Goal: Task Accomplishment & Management: Manage account settings

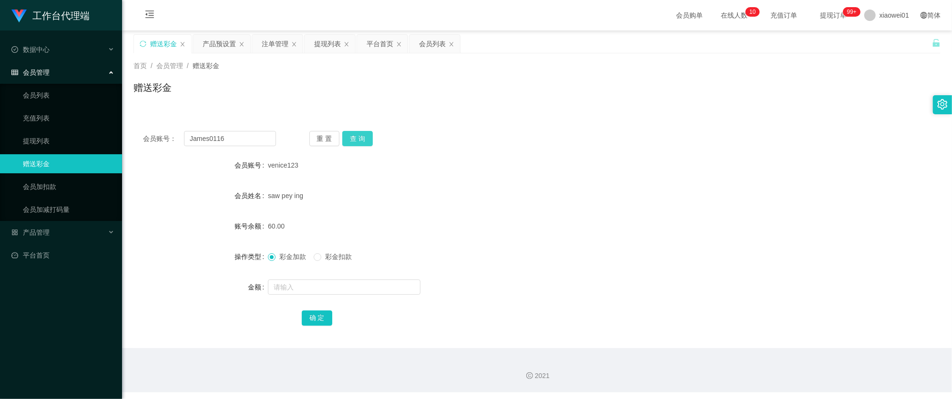
type input "James0116"
click at [357, 140] on button "查 询" at bounding box center [357, 138] width 30 height 15
click at [314, 290] on input "text" at bounding box center [344, 287] width 152 height 15
type input "500"
click at [317, 326] on div "确 定" at bounding box center [537, 317] width 471 height 19
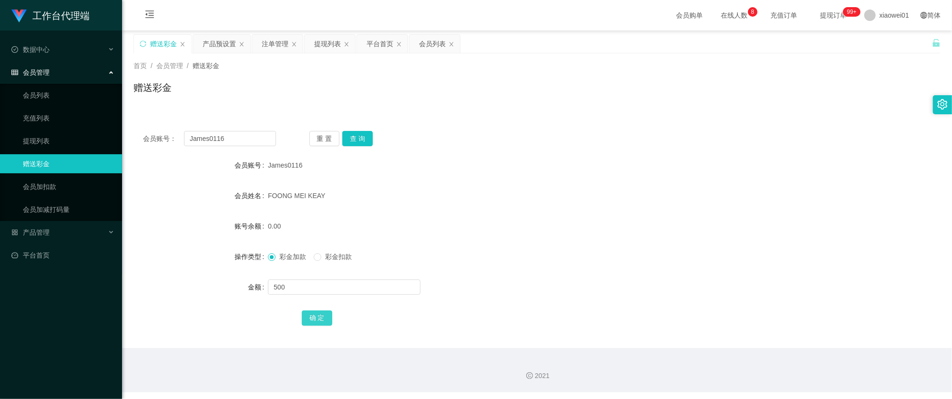
click at [326, 321] on button "确 定" at bounding box center [317, 318] width 30 height 15
click at [565, 228] on div "500.00" at bounding box center [503, 226] width 471 height 19
drag, startPoint x: 88, startPoint y: 128, endPoint x: 140, endPoint y: 126, distance: 52.0
click at [87, 127] on section "工作台代理端 数据中心 会员管理 会员列表 充值列表 提现列表 赠送彩金 会员加扣款 会员加减打码量 产品管理 开奖记录 注单管理 产品列表 即时注单 产品预…" at bounding box center [476, 196] width 952 height 393
paste input "018954075"
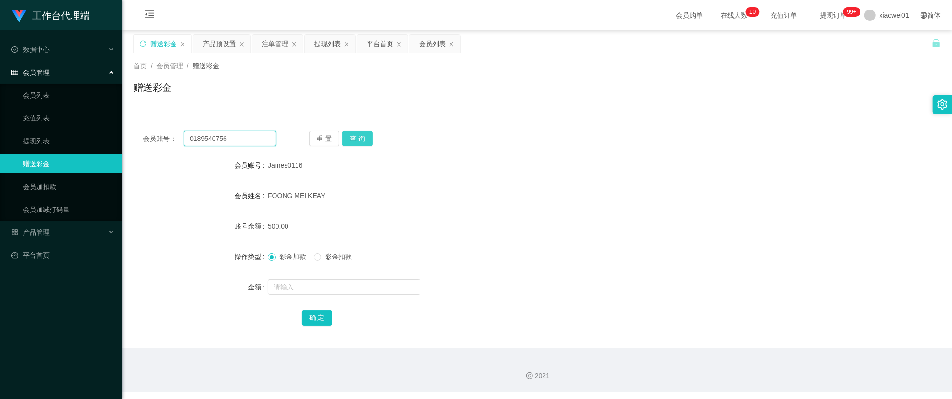
type input "0189540756"
click at [345, 142] on button "查 询" at bounding box center [357, 138] width 30 height 15
click at [317, 279] on form "会员账号 0189540756 会员姓名 账号余额 0.00 操作类型 彩金加款 彩金扣款 金额 确 定" at bounding box center [536, 242] width 807 height 172
click at [315, 287] on input "text" at bounding box center [344, 287] width 152 height 15
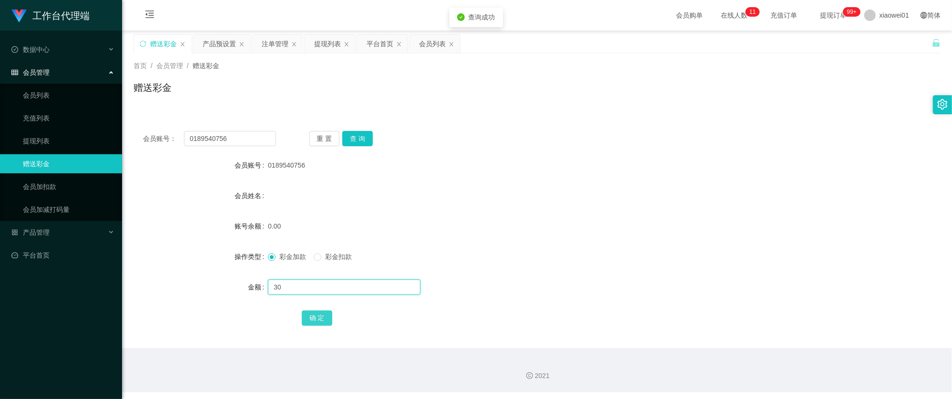
type input "30"
click at [325, 312] on button "确 定" at bounding box center [317, 318] width 30 height 15
click at [518, 272] on form "会员账号 0189540756 会员姓名 账号余额 30.00 操作类型 彩金加款 彩金扣款 金额 确 定" at bounding box center [536, 242] width 807 height 172
click at [218, 48] on div "产品预设置" at bounding box center [219, 44] width 33 height 18
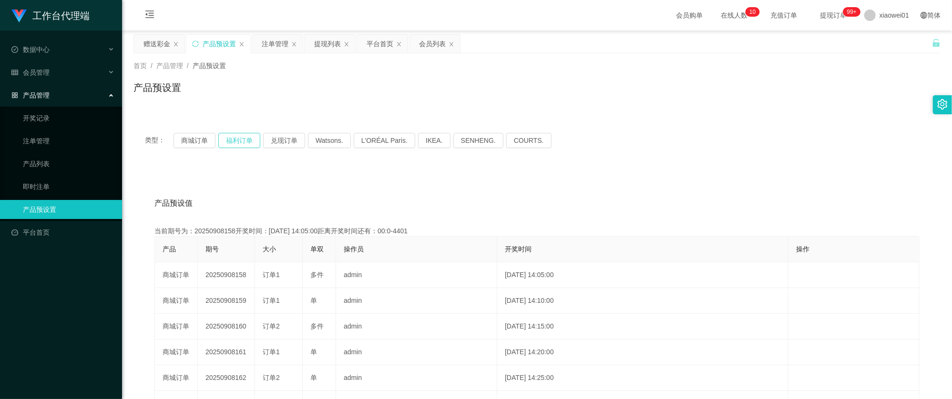
click at [219, 143] on div "类型： 商城订单 福利订单 兑现订单 Watsons. L'ORÉAL Paris. IKEA. [GEOGRAPHIC_DATA]. COURTS." at bounding box center [537, 140] width 784 height 15
click at [199, 143] on button "商城订单" at bounding box center [194, 140] width 42 height 15
drag, startPoint x: 147, startPoint y: 49, endPoint x: 154, endPoint y: 47, distance: 7.9
click at [147, 49] on div "赠送彩金" at bounding box center [156, 44] width 27 height 18
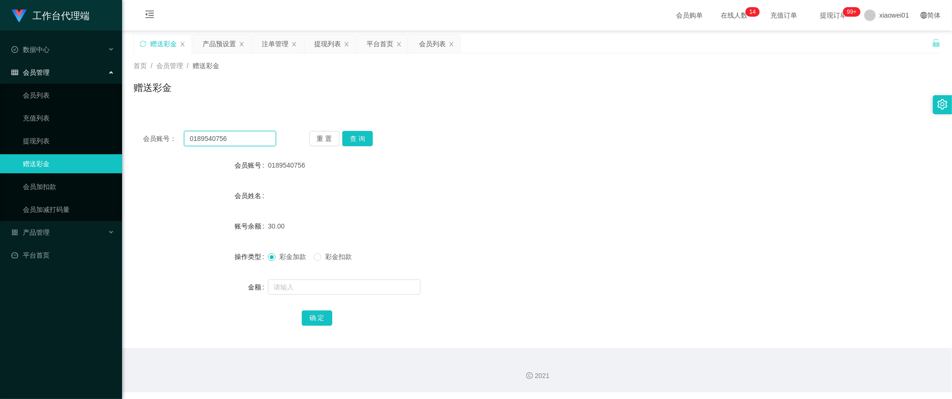
drag, startPoint x: 241, startPoint y: 138, endPoint x: 178, endPoint y: 134, distance: 63.0
click at [94, 122] on section "工作台代理端 数据中心 会员管理 会员列表 充值列表 提现列表 赠送彩金 会员加扣款 会员加减打码量 产品管理 开奖记录 注单管理 产品列表 即时注单 产品预…" at bounding box center [476, 196] width 952 height 393
click at [361, 144] on button "查 询" at bounding box center [357, 138] width 30 height 15
click at [231, 134] on input "0189540756" at bounding box center [230, 138] width 92 height 15
drag, startPoint x: 379, startPoint y: 142, endPoint x: 371, endPoint y: 145, distance: 9.2
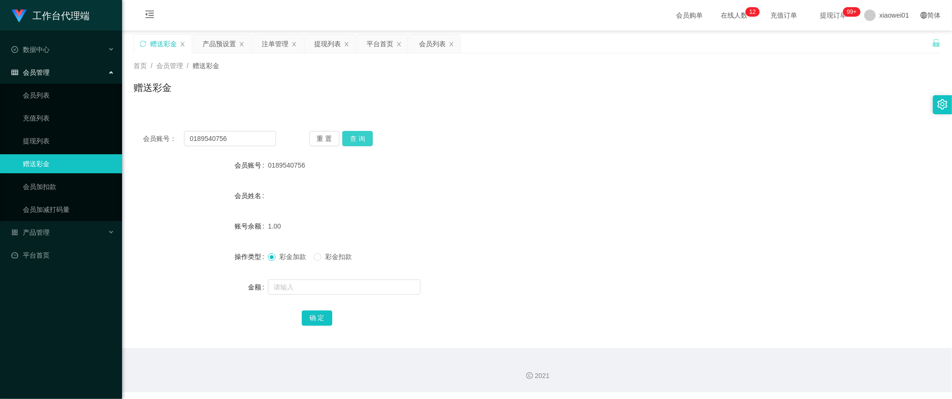
click at [379, 142] on div "重 置 查 询" at bounding box center [375, 138] width 133 height 15
click at [359, 145] on button "查 询" at bounding box center [357, 138] width 30 height 15
click at [308, 288] on input "text" at bounding box center [344, 287] width 152 height 15
type input "6"
type input "59"
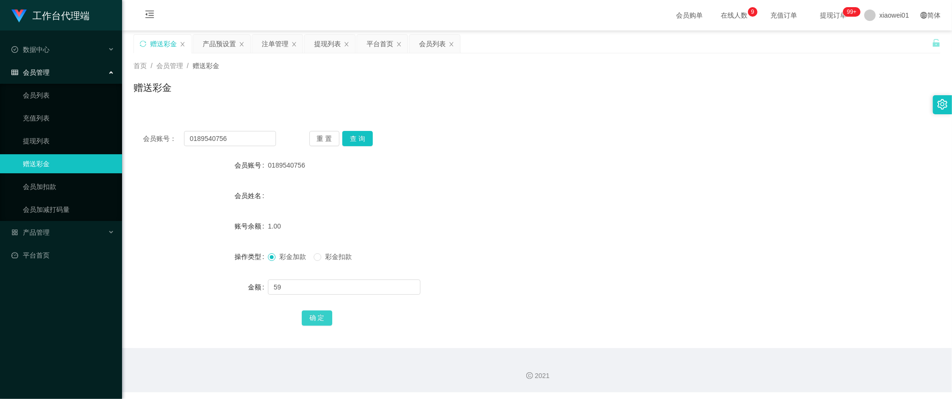
click at [329, 320] on button "确 定" at bounding box center [317, 318] width 30 height 15
click at [313, 314] on button "确 定" at bounding box center [322, 318] width 41 height 15
click at [605, 241] on form "会员账号 0189540756 会员姓名 账号余额 60.00 操作类型 彩金加款 彩金扣款 金额 确 定" at bounding box center [536, 242] width 807 height 172
click at [353, 144] on button "查 询" at bounding box center [357, 138] width 30 height 15
click at [515, 132] on div "会员账号： 0189540756 重 置 查 询" at bounding box center [536, 138] width 807 height 15
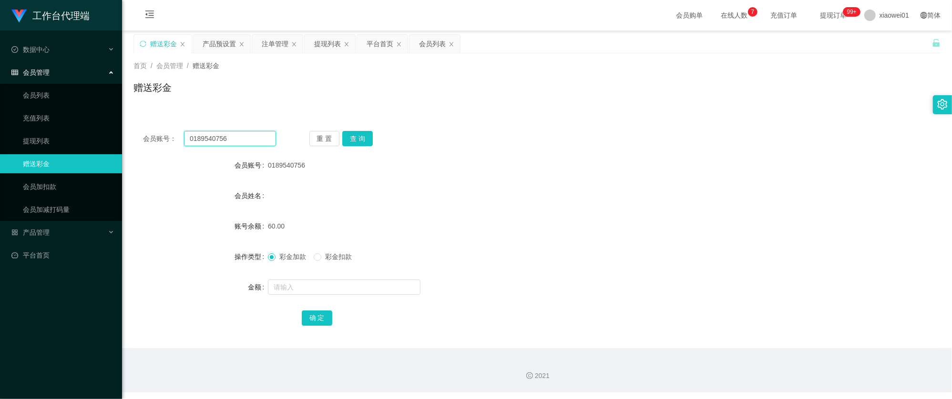
click at [244, 134] on input "0189540756" at bounding box center [230, 138] width 92 height 15
click at [361, 142] on button "查 询" at bounding box center [357, 138] width 30 height 15
click at [327, 51] on div "提现列表" at bounding box center [327, 44] width 27 height 18
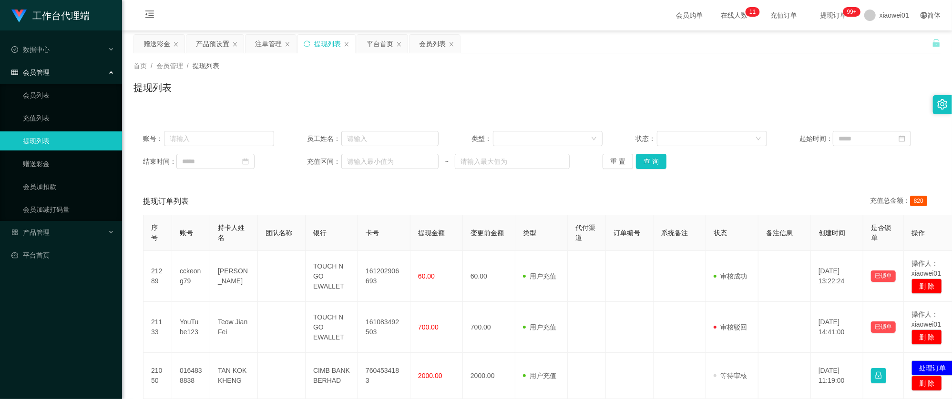
scroll to position [63, 0]
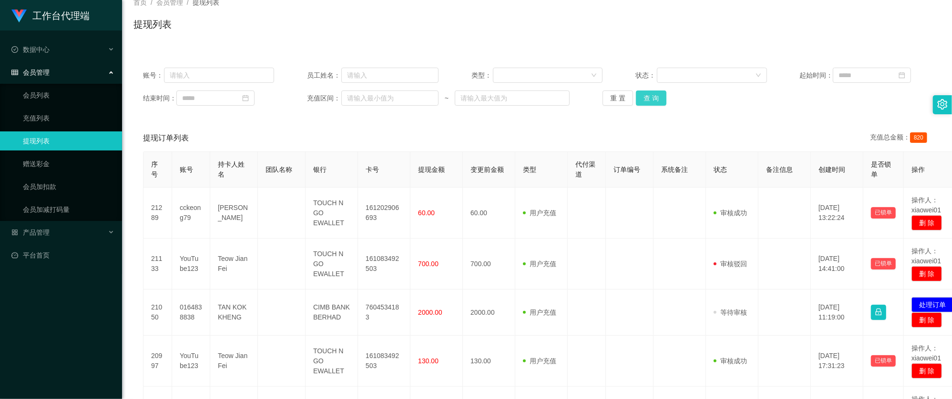
click at [655, 98] on button "查 询" at bounding box center [651, 98] width 30 height 15
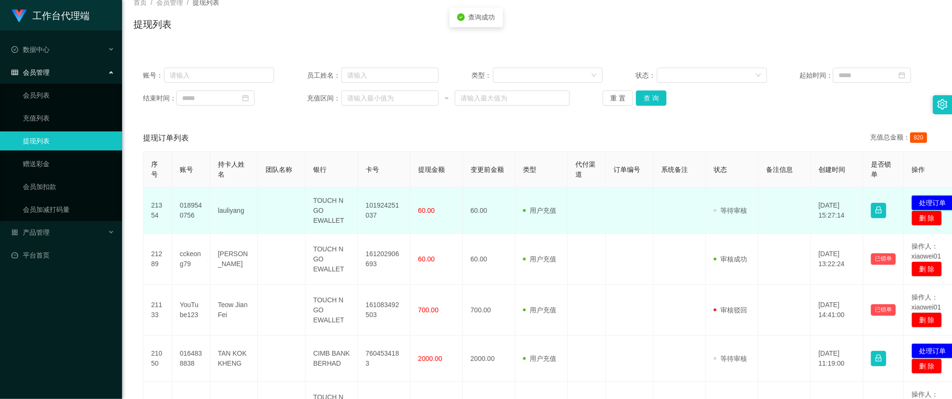
click at [928, 197] on button "处理订单" at bounding box center [932, 202] width 42 height 15
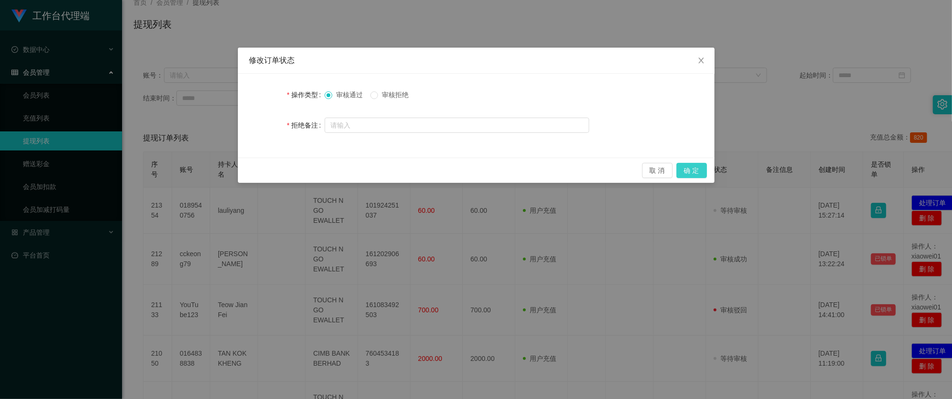
click at [702, 173] on button "确 定" at bounding box center [691, 170] width 30 height 15
